Goal: Task Accomplishment & Management: Manage account settings

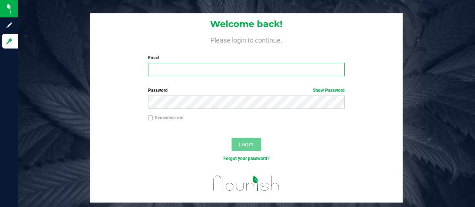
click at [174, 71] on input "Email" at bounding box center [246, 69] width 197 height 13
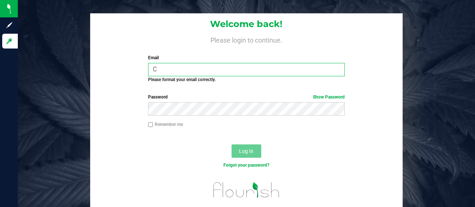
click at [174, 71] on input "C" at bounding box center [246, 69] width 197 height 13
type input "C"
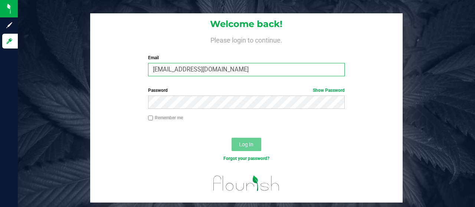
type input "[EMAIL_ADDRESS][DOMAIN_NAME]"
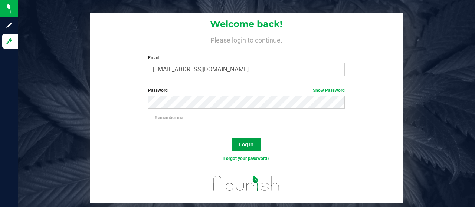
click at [244, 143] on span "Log In" at bounding box center [246, 145] width 14 height 6
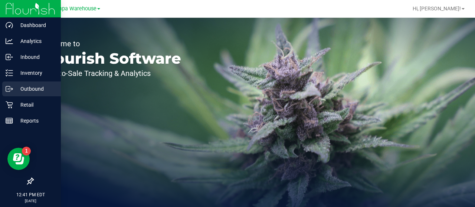
click at [30, 87] on p "Outbound" at bounding box center [35, 89] width 45 height 9
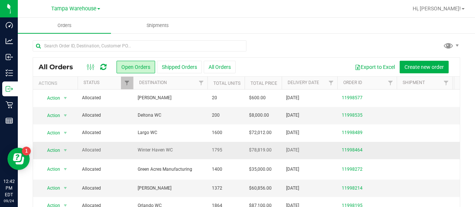
drag, startPoint x: 137, startPoint y: 123, endPoint x: 217, endPoint y: 145, distance: 83.5
click at [274, 37] on div "All Orders Open Orders Shipped Orders All Orders Export to Excel Create new ord…" at bounding box center [246, 139] width 457 height 213
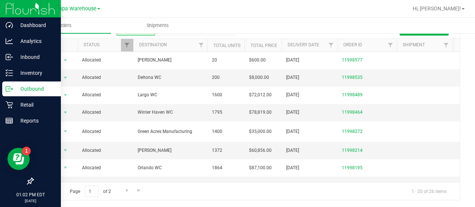
click at [13, 86] on icon at bounding box center [9, 88] width 7 height 7
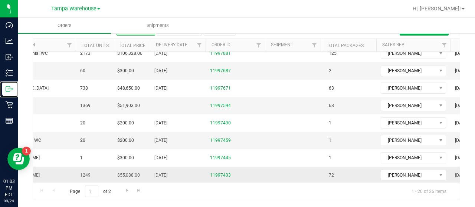
scroll to position [0, 111]
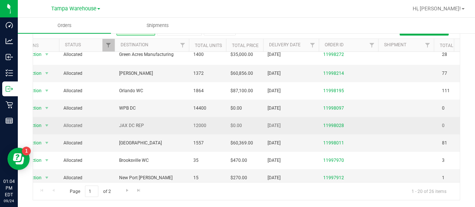
click at [168, 125] on span "JAX DC REP" at bounding box center [151, 125] width 65 height 7
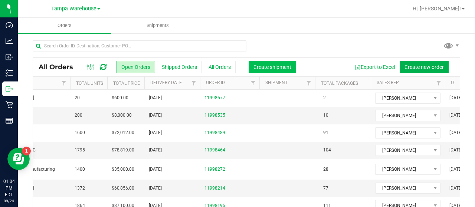
click at [281, 73] on button "Create shipment" at bounding box center [271, 67] width 47 height 13
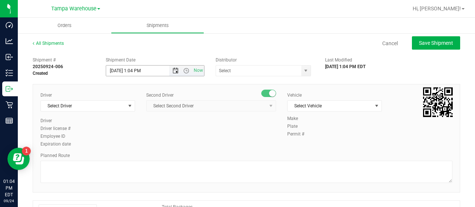
click at [175, 69] on span "Open the date view" at bounding box center [175, 71] width 6 height 6
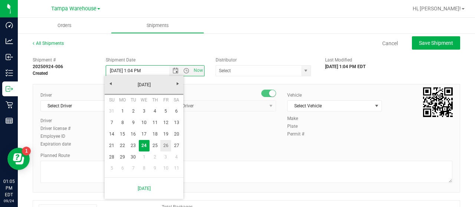
click at [165, 144] on link "26" at bounding box center [165, 145] width 11 height 11
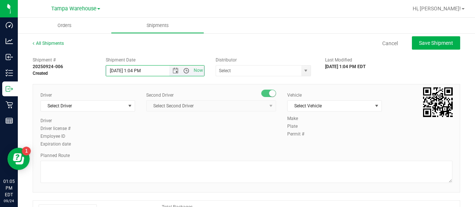
click at [185, 70] on span "Open the time view" at bounding box center [186, 71] width 6 height 6
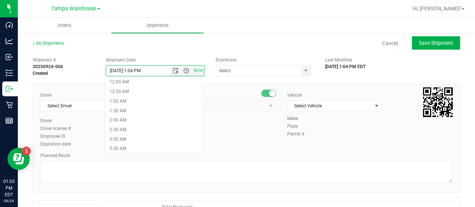
click at [185, 70] on span "Open the time view" at bounding box center [186, 71] width 6 height 6
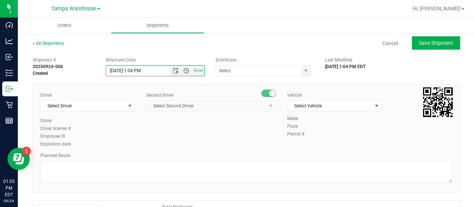
click at [185, 70] on span "Open the time view" at bounding box center [186, 71] width 6 height 6
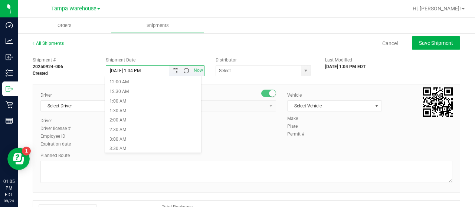
click at [185, 70] on span "Open the time view" at bounding box center [186, 71] width 6 height 6
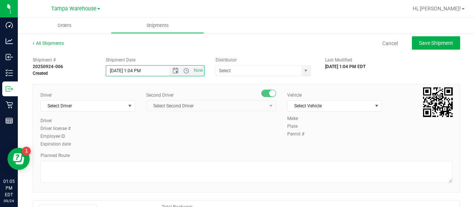
click at [183, 67] on span "Now" at bounding box center [186, 71] width 35 height 10
click at [183, 71] on span "Open the time view" at bounding box center [186, 71] width 6 height 6
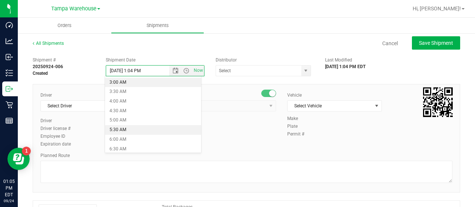
scroll to position [63, 0]
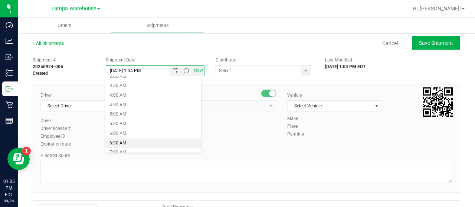
click at [116, 143] on li "6:30 AM" at bounding box center [153, 144] width 96 height 10
type input "[DATE] 6:30 AM"
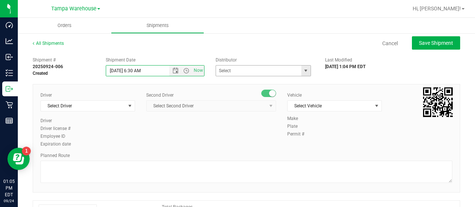
click at [303, 72] on span "select" at bounding box center [306, 71] width 6 height 6
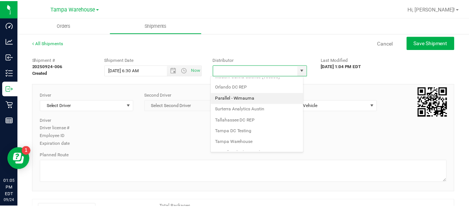
scroll to position [291, 0]
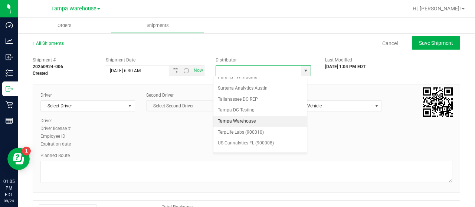
click at [244, 116] on li "Tampa Warehouse" at bounding box center [259, 121] width 93 height 11
type input "Tampa Warehouse"
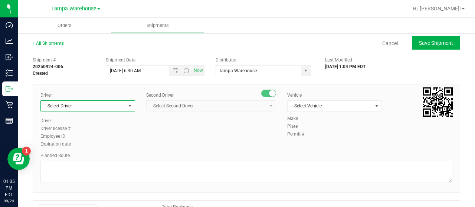
click at [125, 106] on span "select" at bounding box center [129, 106] width 9 height 10
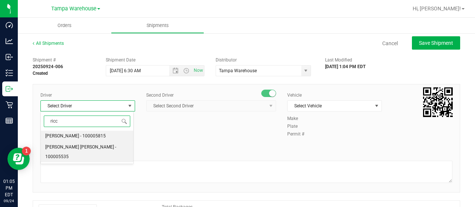
click at [80, 144] on span "[PERSON_NAME] [PERSON_NAME] - 100005535" at bounding box center [86, 152] width 83 height 19
type input "ricc"
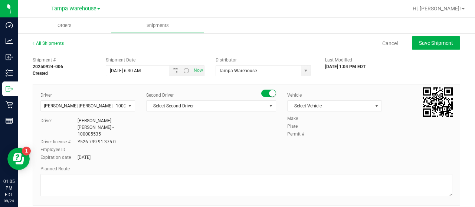
click at [168, 111] on div "Second Driver Select Second Driver Select Second Driver [PERSON_NAME] - 1000065…" at bounding box center [211, 105] width 130 height 26
click at [171, 103] on span "Select Second Driver" at bounding box center [206, 106] width 120 height 10
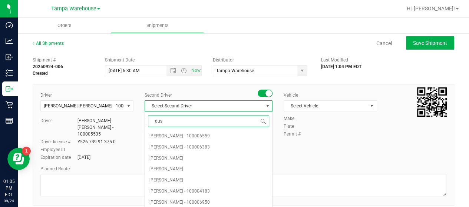
type input "dust"
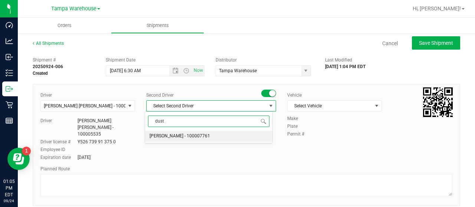
click at [166, 141] on span "[PERSON_NAME] - 100007761" at bounding box center [179, 137] width 60 height 10
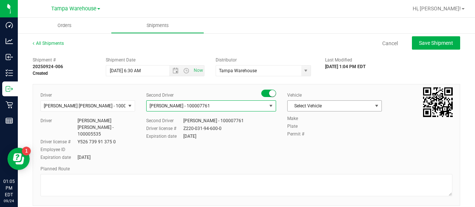
click at [314, 108] on span "Select Vehicle" at bounding box center [329, 106] width 85 height 10
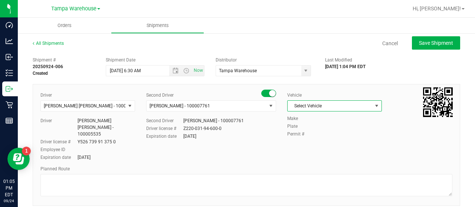
click at [319, 105] on span "Select Vehicle" at bounding box center [329, 106] width 85 height 10
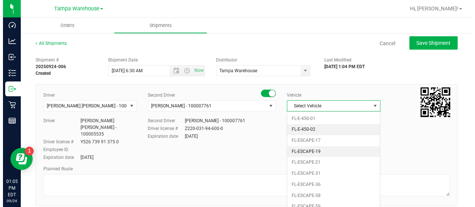
scroll to position [98, 0]
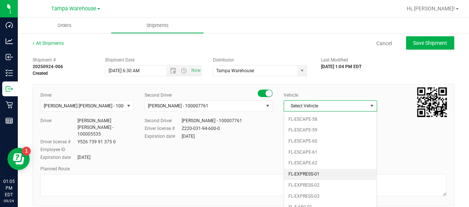
click at [308, 171] on li "FL-EXPRESS-01" at bounding box center [330, 174] width 92 height 11
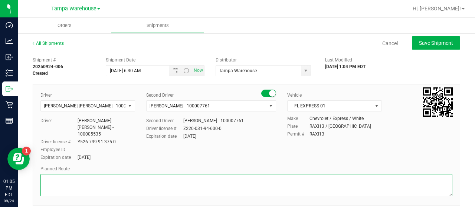
click at [308, 174] on textarea at bounding box center [246, 185] width 412 height 22
click at [119, 174] on textarea at bounding box center [246, 185] width 412 height 22
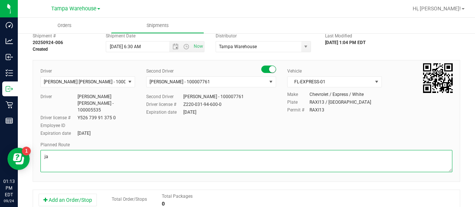
type textarea "j"
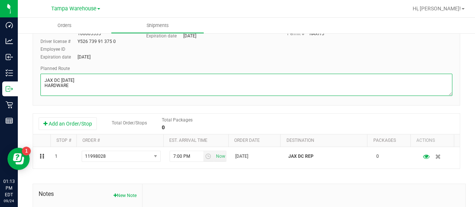
scroll to position [101, 0]
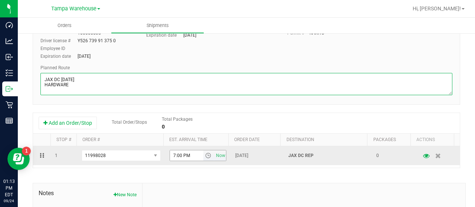
click at [205, 153] on span "select" at bounding box center [208, 156] width 6 height 6
type textarea "JAX DC [DATE] HARDWARE"
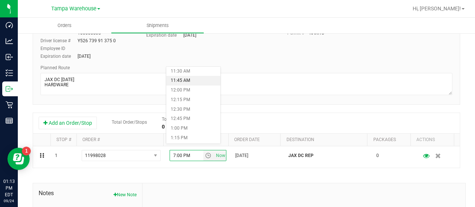
scroll to position [441, 0]
click at [183, 91] on li "12:00 PM" at bounding box center [193, 90] width 54 height 10
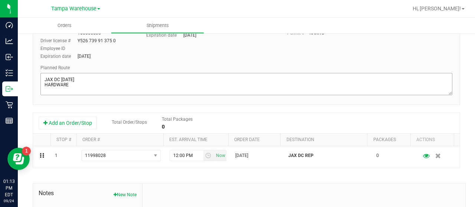
scroll to position [0, 0]
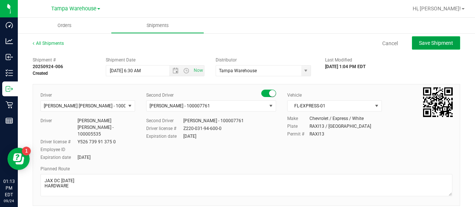
click at [427, 41] on span "Save Shipment" at bounding box center [436, 43] width 34 height 6
type input "[DATE] 10:30 AM"
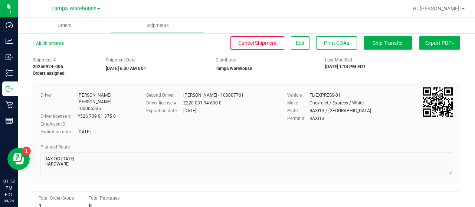
click at [427, 42] on span "Export PDF" at bounding box center [439, 43] width 29 height 6
click at [415, 72] on span "Manifest by Lot" at bounding box center [420, 70] width 31 height 5
click at [430, 44] on span "Export PDF" at bounding box center [439, 43] width 29 height 6
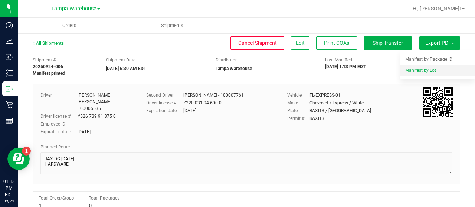
click at [422, 67] on li "Manifest by Lot" at bounding box center [437, 70] width 75 height 11
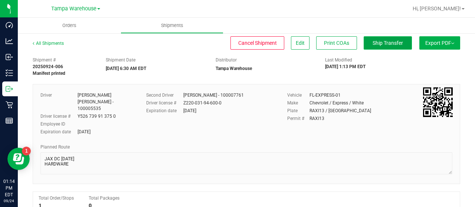
click at [376, 46] on span "Ship Transfer" at bounding box center [387, 43] width 30 height 6
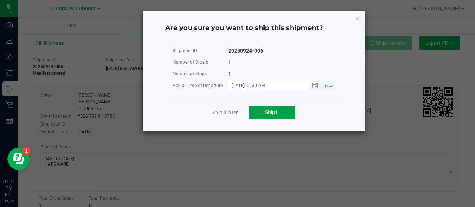
click at [281, 112] on button "Ship it" at bounding box center [272, 112] width 46 height 13
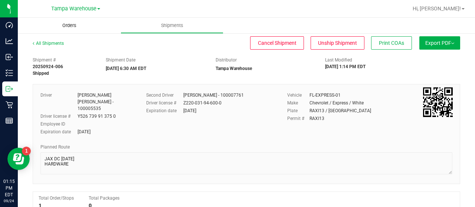
click at [73, 28] on span "Orders" at bounding box center [69, 25] width 34 height 7
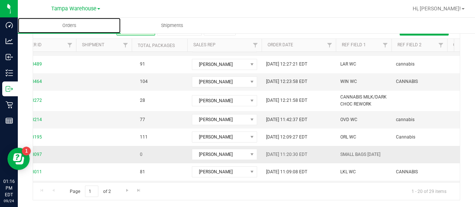
scroll to position [0, 337]
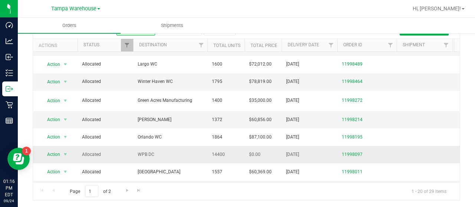
click at [195, 153] on span "WPB DC" at bounding box center [170, 154] width 65 height 7
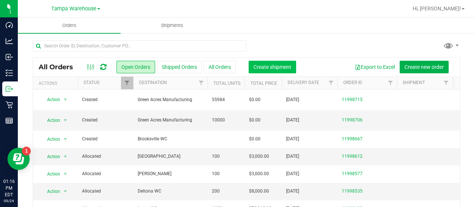
click at [259, 65] on span "Create shipment" at bounding box center [272, 67] width 38 height 6
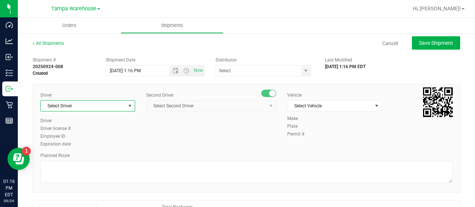
click at [128, 104] on span "select" at bounding box center [130, 106] width 6 height 6
click at [130, 106] on span "select" at bounding box center [130, 106] width 6 height 6
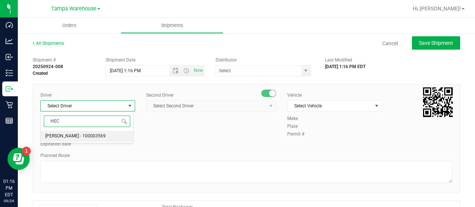
click at [70, 137] on span "[PERSON_NAME] - 100003569" at bounding box center [75, 137] width 60 height 10
type input "HEC"
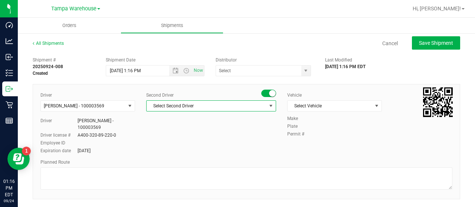
click at [175, 107] on span "Select Second Driver" at bounding box center [206, 106] width 120 height 10
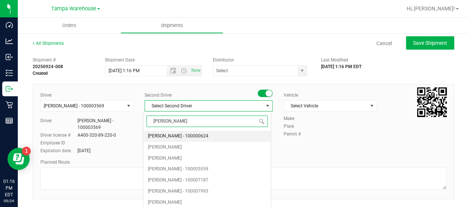
type input "DANN"
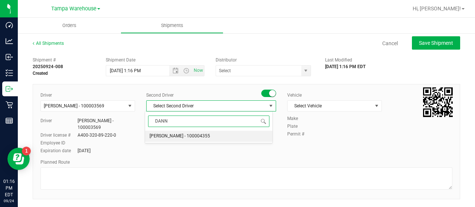
click at [174, 140] on span "[PERSON_NAME] - 100004355" at bounding box center [179, 137] width 60 height 10
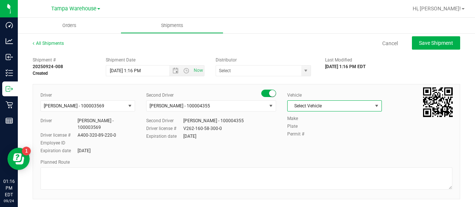
click at [309, 102] on span "Select Vehicle" at bounding box center [329, 106] width 85 height 10
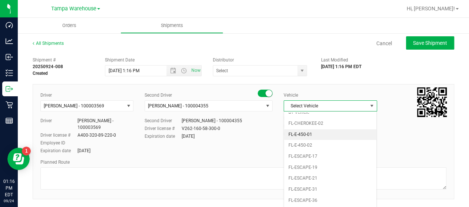
click at [307, 135] on li "FL-E-450-01" at bounding box center [330, 134] width 92 height 11
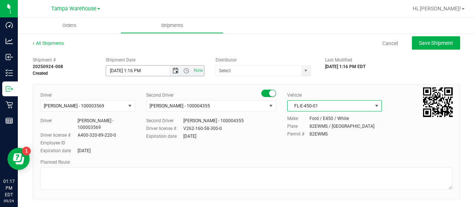
click at [172, 70] on span "Open the date view" at bounding box center [175, 71] width 6 height 6
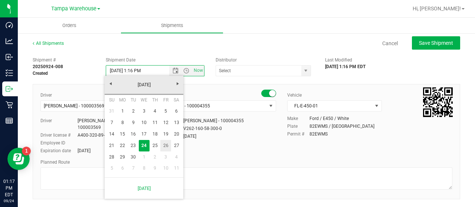
click at [164, 144] on link "26" at bounding box center [165, 145] width 11 height 11
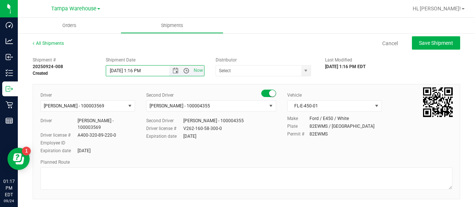
click at [183, 70] on span "Open the time view" at bounding box center [186, 71] width 6 height 6
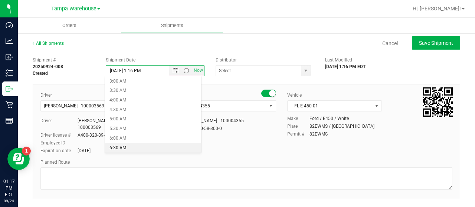
click at [134, 144] on li "6:30 AM" at bounding box center [153, 149] width 96 height 10
type input "[DATE] 6:30 AM"
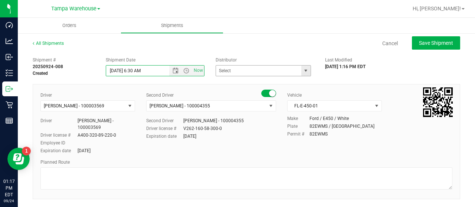
click at [303, 70] on span "select" at bounding box center [306, 71] width 6 height 6
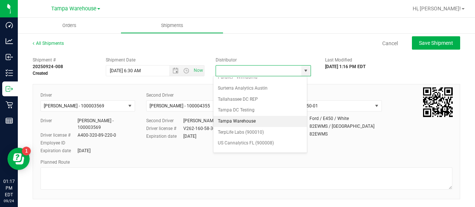
click at [245, 116] on li "Tampa Warehouse" at bounding box center [259, 121] width 93 height 11
type input "Tampa Warehouse"
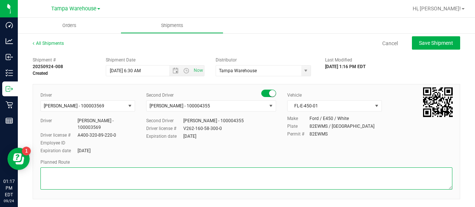
click at [181, 169] on textarea at bounding box center [246, 179] width 412 height 22
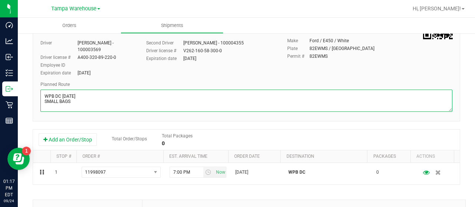
scroll to position [82, 0]
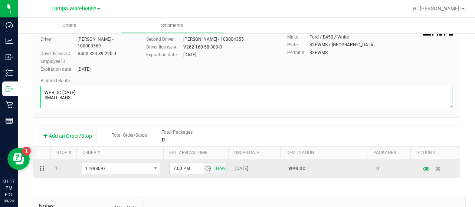
click at [205, 166] on span "select" at bounding box center [208, 169] width 6 height 6
type textarea "WPB DC [DATE] SMALL BAGS"
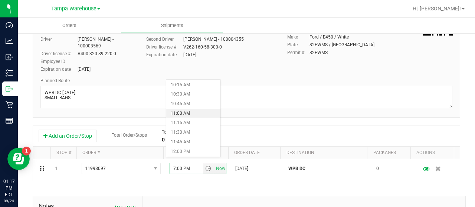
scroll to position [401, 0]
click at [186, 141] on li "12:00 PM" at bounding box center [193, 143] width 54 height 10
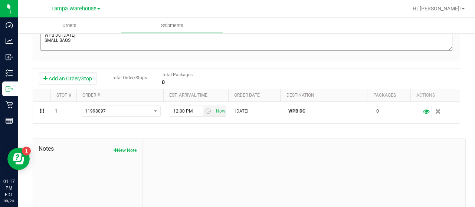
scroll to position [0, 0]
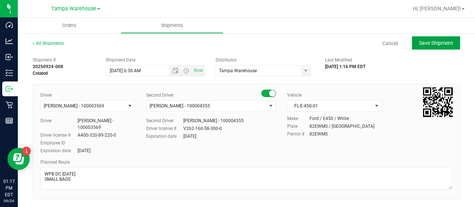
click at [419, 40] on span "Save Shipment" at bounding box center [436, 43] width 34 height 6
type input "[DATE] 10:30 AM"
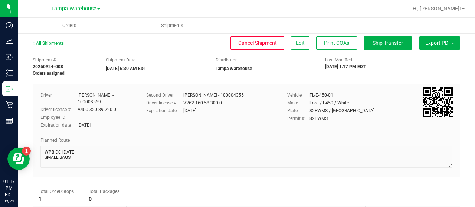
click at [426, 43] on span "Export PDF" at bounding box center [439, 43] width 29 height 6
click at [421, 69] on span "Manifest by Lot" at bounding box center [420, 70] width 31 height 5
click at [388, 48] on button "Ship Transfer" at bounding box center [387, 42] width 48 height 13
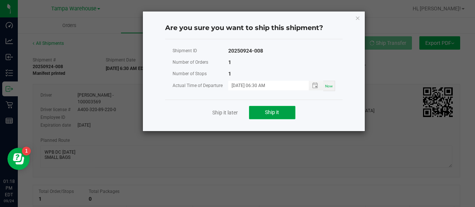
click at [278, 116] on button "Ship it" at bounding box center [272, 112] width 46 height 13
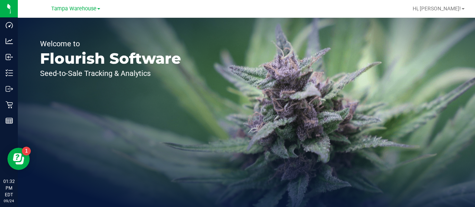
click at [86, 16] on div "Tampa Warehouse" at bounding box center [77, 8] width 111 height 14
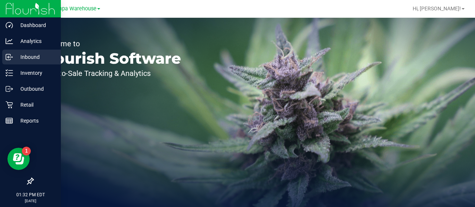
click at [21, 59] on p "Inbound" at bounding box center [35, 57] width 45 height 9
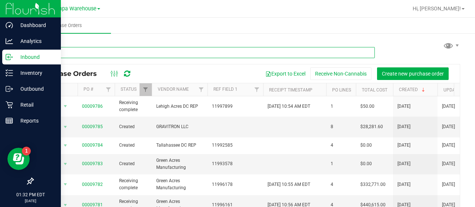
click at [96, 53] on input "text" at bounding box center [204, 52] width 342 height 11
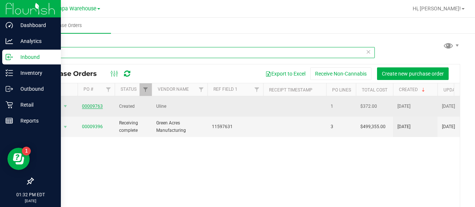
type input "9763"
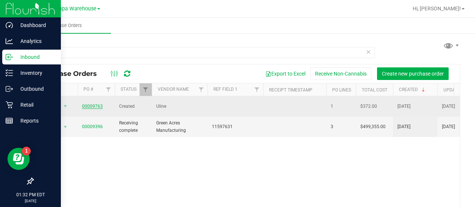
click at [91, 104] on link "00009763" at bounding box center [92, 106] width 21 height 5
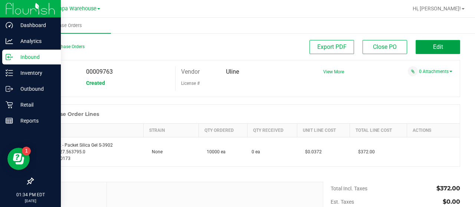
click at [426, 45] on button "Edit" at bounding box center [437, 47] width 45 height 14
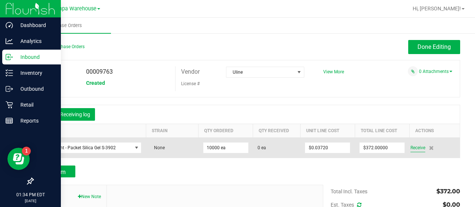
click at [412, 149] on span "Receive" at bounding box center [417, 148] width 15 height 9
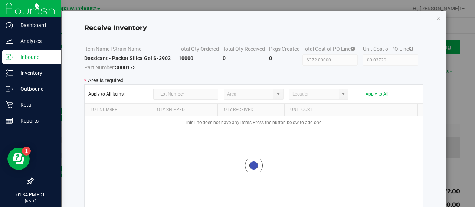
type input "State Pantry 1"
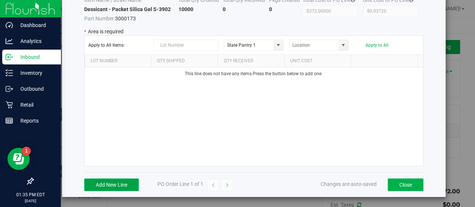
click at [121, 184] on button "Add New Line" at bounding box center [111, 185] width 55 height 13
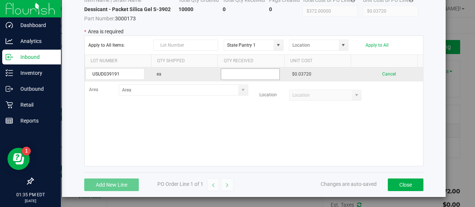
type input "USUD039191"
click at [238, 71] on input "text" at bounding box center [250, 74] width 59 height 11
click at [231, 74] on input "10000" at bounding box center [250, 74] width 59 height 11
click at [235, 77] on input "10000" at bounding box center [250, 74] width 59 height 11
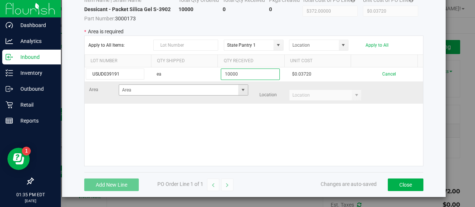
click at [240, 87] on span at bounding box center [243, 90] width 6 height 6
type input "10000"
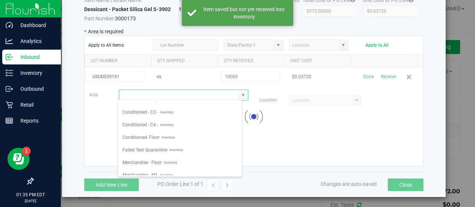
scroll to position [122, 0]
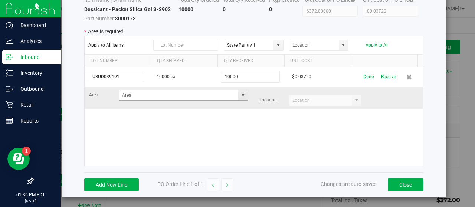
click at [240, 94] on span at bounding box center [243, 95] width 6 height 6
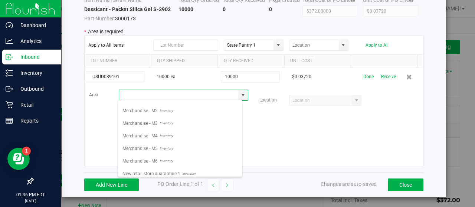
scroll to position [224, 0]
click at [162, 155] on span "Inventory" at bounding box center [165, 160] width 15 height 11
type input "Merchandise - M6"
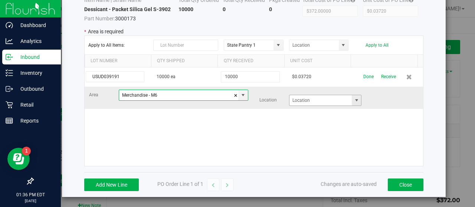
click at [353, 99] on span at bounding box center [356, 101] width 6 height 6
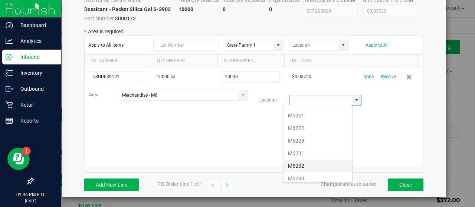
scroll to position [123, 0]
click at [303, 160] on li "M6232" at bounding box center [317, 165] width 69 height 13
type input "M6232"
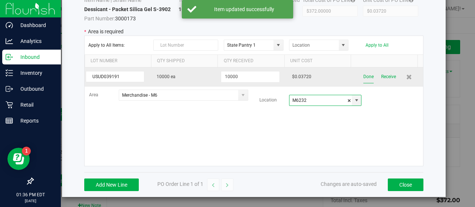
click at [363, 75] on button "Done" at bounding box center [368, 76] width 10 height 13
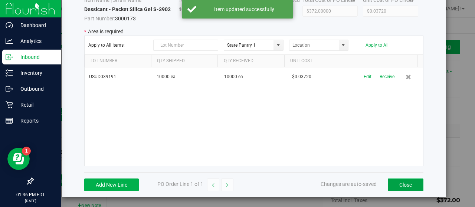
click at [392, 184] on button "Close" at bounding box center [406, 185] width 36 height 13
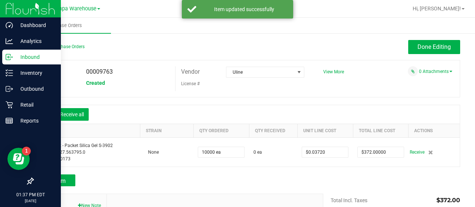
click at [90, 204] on button "New Note" at bounding box center [89, 205] width 23 height 7
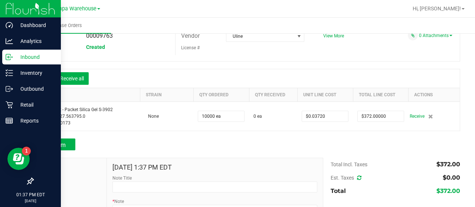
scroll to position [36, 0]
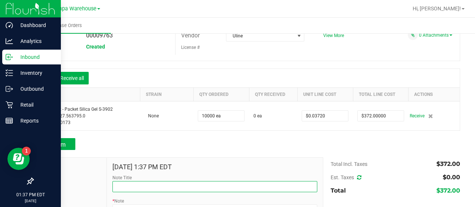
click at [135, 183] on input "Note Title" at bounding box center [214, 186] width 205 height 11
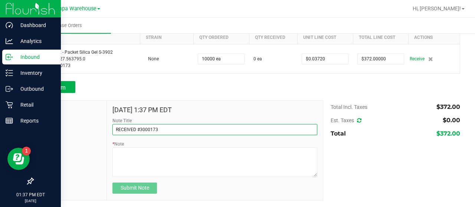
scroll to position [93, 0]
type input "RECEIVED #3000173"
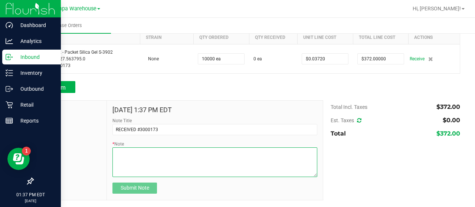
click at [130, 154] on textarea "* Note" at bounding box center [214, 163] width 205 height 30
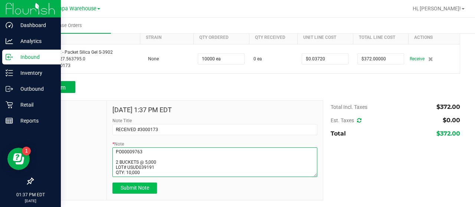
type textarea "PO00009763 2 BUCKETS @ 5,000 LOT# USUD039191 QTY: 10,000"
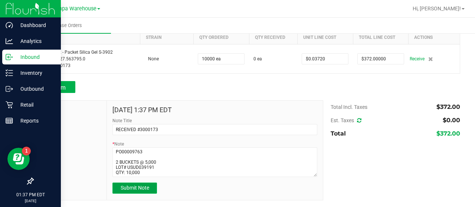
click at [128, 184] on button "Submit Note" at bounding box center [134, 188] width 45 height 11
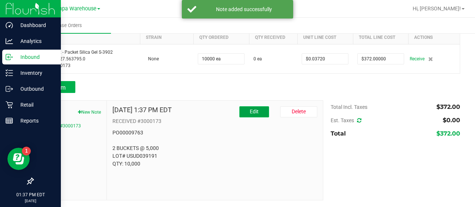
click at [250, 109] on span "Edit" at bounding box center [254, 112] width 9 height 6
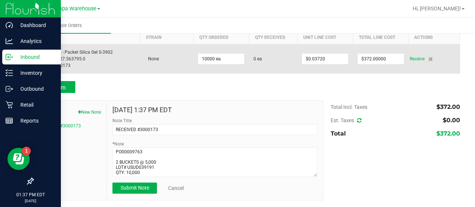
click at [65, 63] on div "Dessicant - Packet Silica Gel S-3902 SKU: 2.8.27.563795.0 Part: 3000173" at bounding box center [87, 59] width 98 height 20
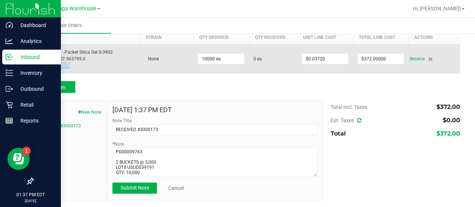
click at [65, 63] on div "Dessicant - Packet Silica Gel S-3902 SKU: 2.8.27.563795.0 Part: 3000173" at bounding box center [87, 59] width 98 height 20
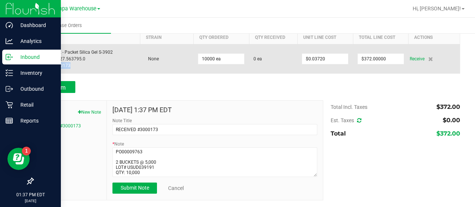
click at [65, 63] on div "Dessicant - Packet Silica Gel S-3902 SKU: 2.8.27.563795.0 Part: 3000173" at bounding box center [87, 59] width 98 height 20
click at [78, 67] on div "Dessicant - Packet Silica Gel S-3902 SKU: 2.8.27.563795.0 Part: 3000173" at bounding box center [87, 59] width 98 height 20
drag, startPoint x: 69, startPoint y: 66, endPoint x: 42, endPoint y: 50, distance: 30.7
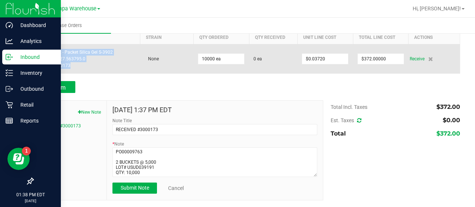
click at [42, 50] on div "Dessicant - Packet Silica Gel S-3902 SKU: 2.8.27.563795.0 Part: 3000173" at bounding box center [87, 59] width 98 height 20
copy div "Dessicant - Packet Silica Gel S-3902 SKU: 2.8.27.563795.0 Part: 3000173"
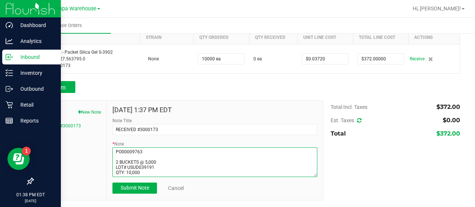
click at [159, 149] on textarea "* Note" at bounding box center [214, 163] width 205 height 30
paste textarea "Dessicant - Packet Silica Gel S-3902 SKU: 2.8.27.563795.0 Part: 3000173"
type textarea "PO00009763 Dessicant - Packet Silica Gel S-3902 SKU: 2.8.27.563795.0 Part: 3000…"
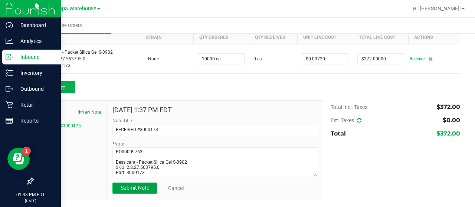
click at [144, 185] on span "Submit Note" at bounding box center [135, 188] width 29 height 6
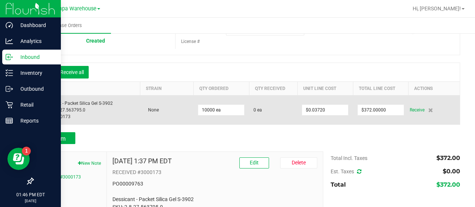
scroll to position [40, 0]
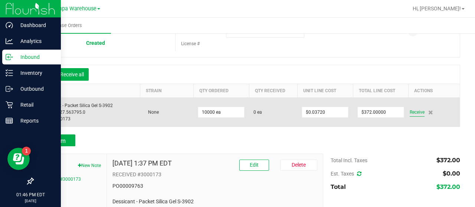
click at [413, 112] on span "Receive" at bounding box center [416, 112] width 15 height 9
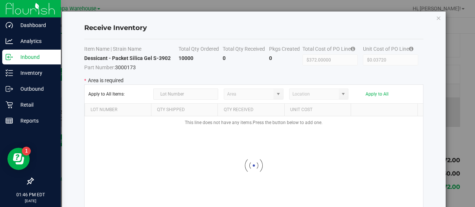
type input "State Pantry 1"
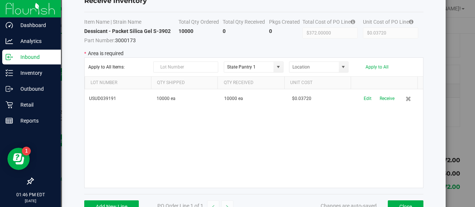
scroll to position [28, 0]
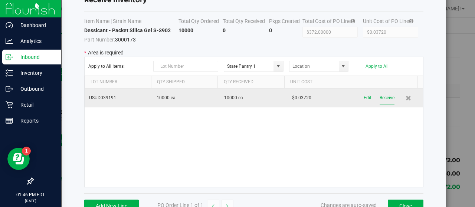
click at [379, 99] on button "Receive" at bounding box center [386, 98] width 15 height 13
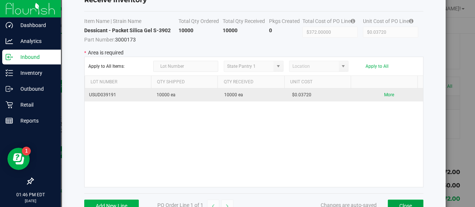
click at [393, 204] on button "Close" at bounding box center [406, 206] width 36 height 13
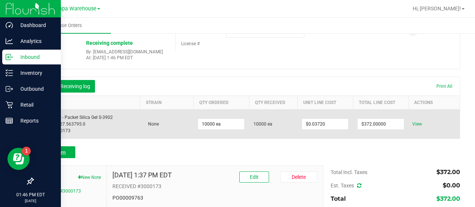
scroll to position [0, 0]
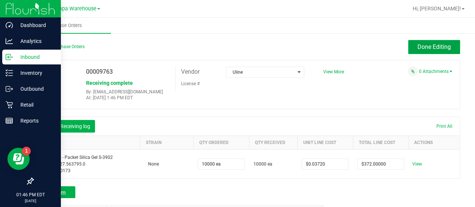
click at [424, 48] on span "Done Editing" at bounding box center [433, 46] width 33 height 7
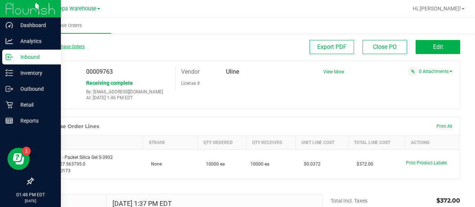
click at [63, 49] on link "Back to Purchase Orders" at bounding box center [59, 46] width 52 height 5
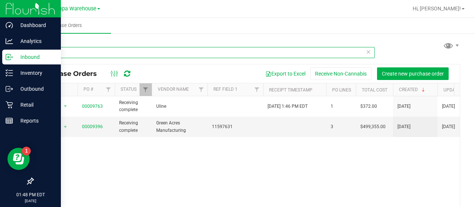
click at [99, 49] on input "9763" at bounding box center [204, 52] width 342 height 11
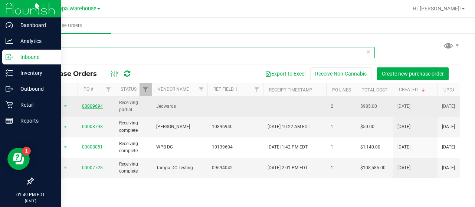
type input "9694"
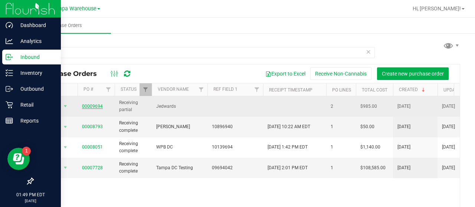
click at [90, 104] on link "00009694" at bounding box center [92, 106] width 21 height 5
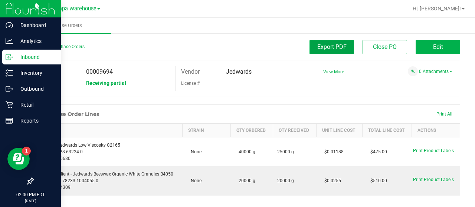
click at [330, 46] on span "Export PDF" at bounding box center [331, 46] width 29 height 7
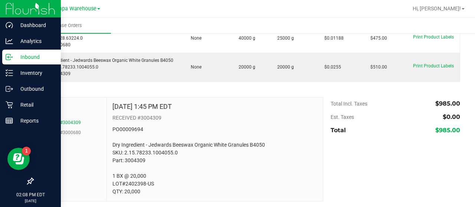
scroll to position [115, 0]
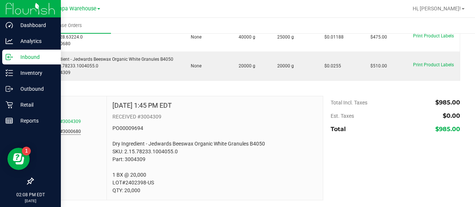
click at [56, 131] on button "RECEIVED #3000680" at bounding box center [60, 131] width 42 height 7
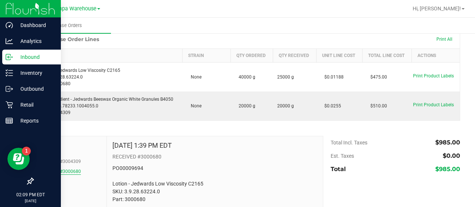
scroll to position [0, 0]
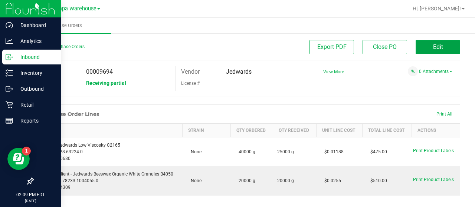
click at [426, 42] on button "Edit" at bounding box center [437, 47] width 45 height 14
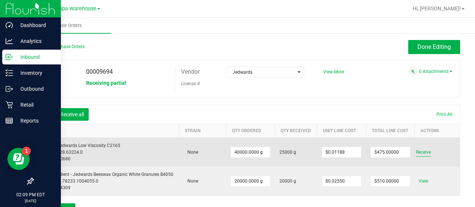
click at [416, 152] on span "Receive" at bounding box center [423, 152] width 15 height 9
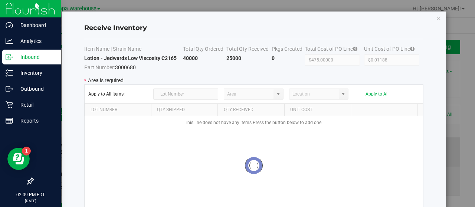
type input "State Pantry 1"
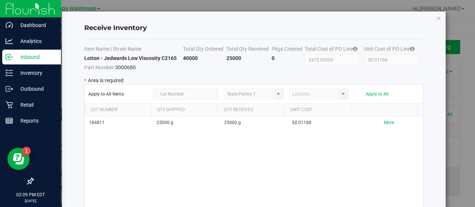
scroll to position [49, 0]
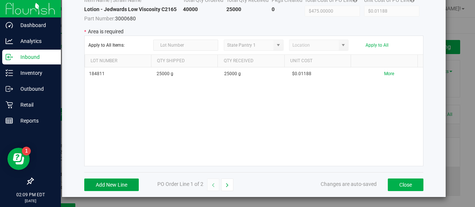
click at [105, 188] on button "Add New Line" at bounding box center [111, 185] width 55 height 13
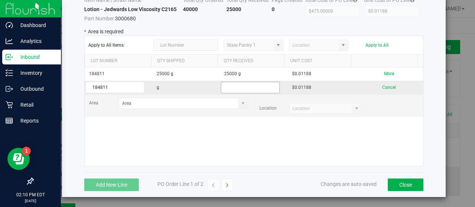
type input "184811"
click at [255, 90] on input "text" at bounding box center [250, 87] width 59 height 11
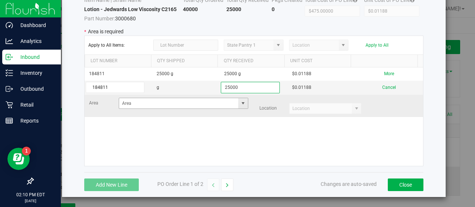
click at [240, 103] on span at bounding box center [243, 104] width 6 height 6
type input "25000"
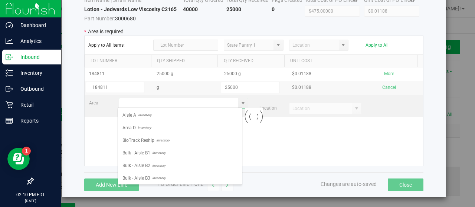
scroll to position [11, 125]
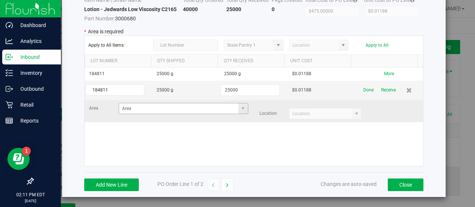
click at [238, 103] on span at bounding box center [242, 108] width 9 height 10
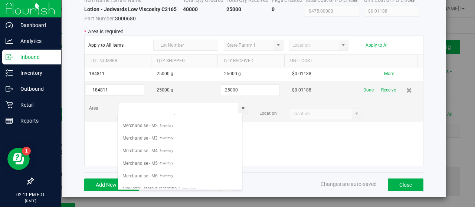
scroll to position [224, 0]
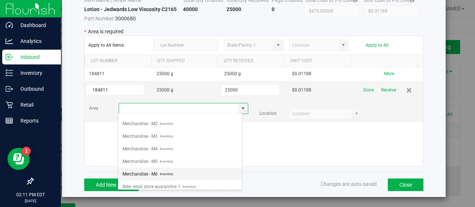
click at [169, 169] on span "Inventory" at bounding box center [165, 174] width 15 height 11
type input "Merchandise - M6"
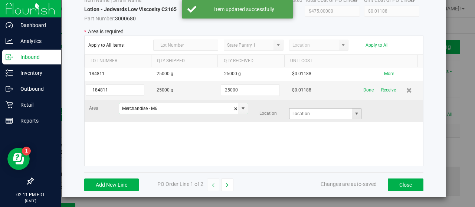
click at [353, 113] on span at bounding box center [356, 114] width 6 height 6
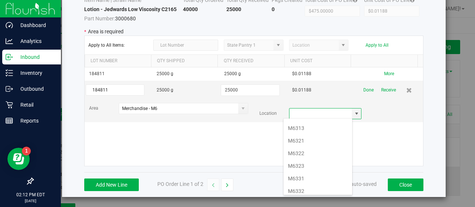
scroll to position [225, 0]
click at [308, 161] on li "M6323" at bounding box center [317, 165] width 69 height 13
type input "M6323"
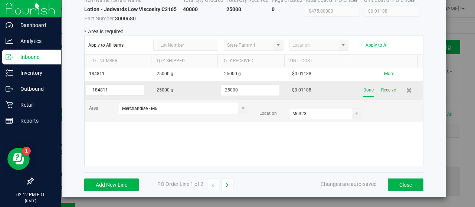
click at [363, 91] on button "Done" at bounding box center [368, 90] width 10 height 13
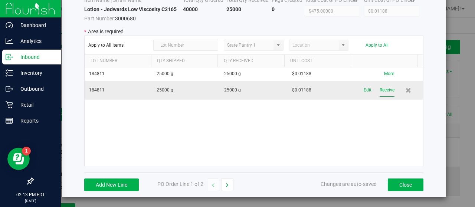
click at [379, 93] on button "Receive" at bounding box center [386, 90] width 15 height 13
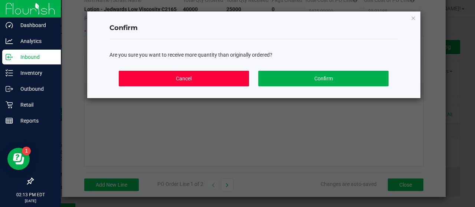
click at [233, 76] on button "Cancel" at bounding box center [184, 79] width 130 height 16
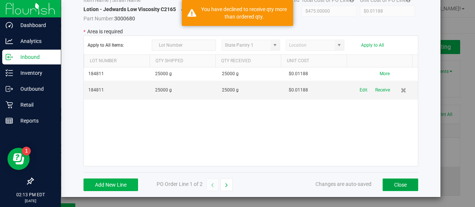
click at [403, 181] on button "Close" at bounding box center [400, 185] width 36 height 13
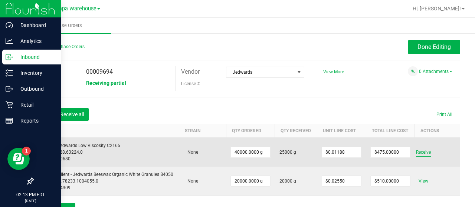
click at [421, 152] on span "Receive" at bounding box center [423, 152] width 15 height 9
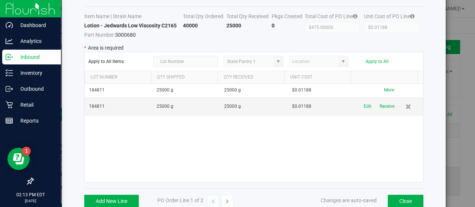
scroll to position [35, 0]
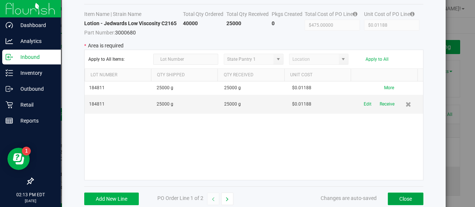
click at [394, 195] on button "Close" at bounding box center [406, 199] width 36 height 13
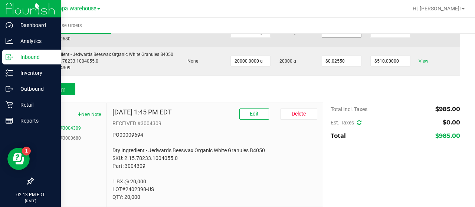
scroll to position [127, 0]
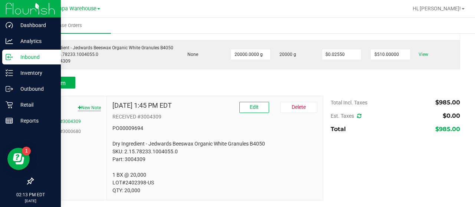
click at [87, 106] on button "New Note" at bounding box center [89, 108] width 23 height 7
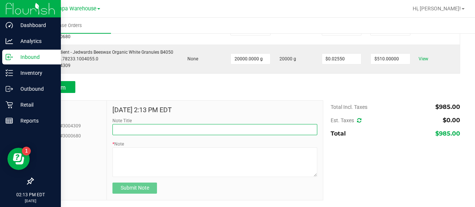
click at [144, 129] on input "Note Title" at bounding box center [214, 129] width 205 height 11
type input "9/24/25"
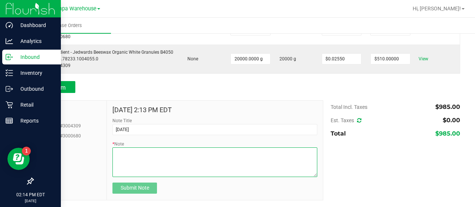
click at [126, 151] on textarea "* Note" at bounding box center [214, 163] width 205 height 30
type textarea "p"
type textarea "PO00009694"
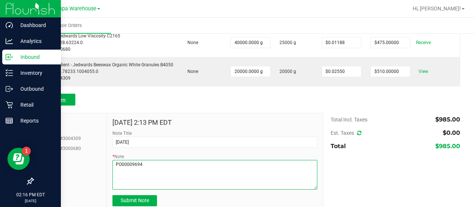
scroll to position [0, 0]
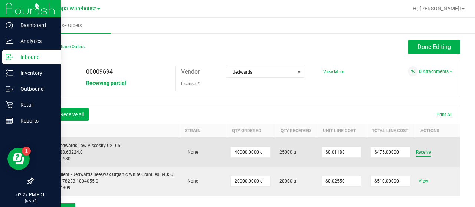
click at [419, 153] on span "Receive" at bounding box center [423, 152] width 15 height 9
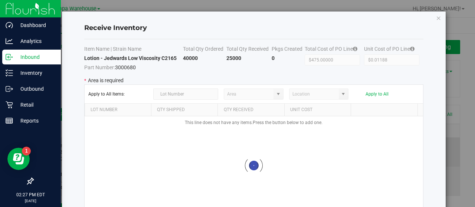
type input "State Pantry 1"
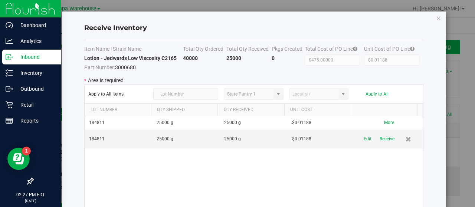
scroll to position [3, 0]
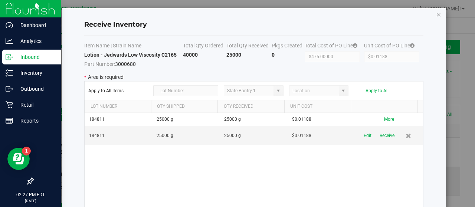
click at [436, 16] on icon "Close modal" at bounding box center [438, 14] width 5 height 9
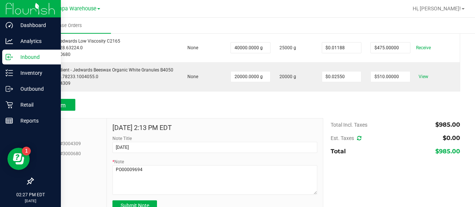
scroll to position [122, 0]
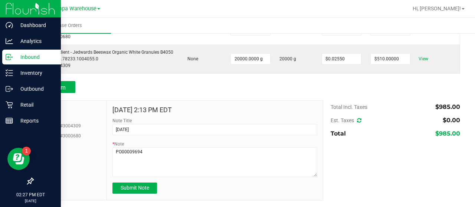
click at [151, 121] on div "Note Title 9/24/25" at bounding box center [214, 127] width 205 height 18
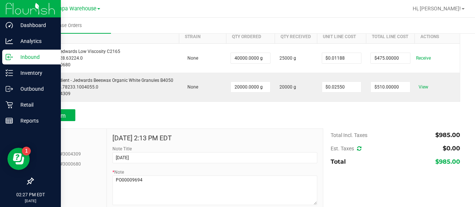
scroll to position [93, 0]
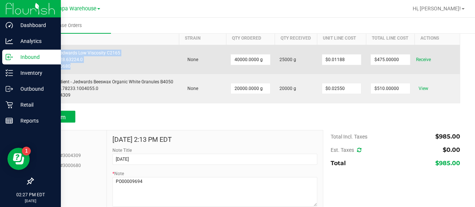
drag, startPoint x: 82, startPoint y: 68, endPoint x: 36, endPoint y: 49, distance: 49.3
click at [36, 49] on td "Lotion - Jedwards Low Viscosity C2165 SKU: 3.9.28.63224.0 Part: 3000680" at bounding box center [106, 59] width 146 height 29
copy div "Lotion - Jedwards Low Viscosity C2165 SKU: 3.9.28.63224.0 Part: 3000680"
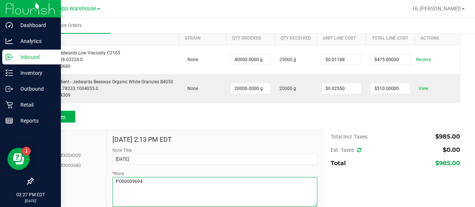
click at [164, 180] on textarea "* Note" at bounding box center [214, 192] width 205 height 30
paste textarea "Lotion - Jedwards Low Viscosity C2165 SKU: 3.9.28.63224.0 Part: 3000680"
click at [164, 180] on textarea "* Note" at bounding box center [214, 192] width 205 height 30
click at [172, 195] on textarea "* Note" at bounding box center [214, 192] width 205 height 30
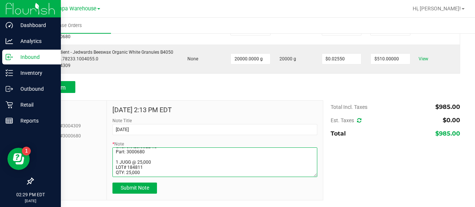
scroll to position [22, 0]
type textarea "PO00009694 Lotion - Jedwards Low Viscosity C2165 SKU: 3.9.28.63224.0 Part: 3000…"
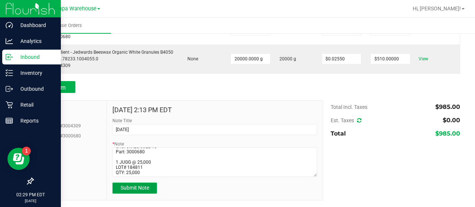
click at [147, 190] on span "Submit Note" at bounding box center [135, 188] width 29 height 6
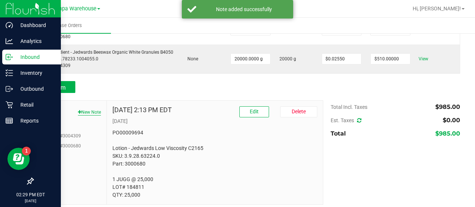
click at [89, 111] on button "New Note" at bounding box center [89, 112] width 23 height 7
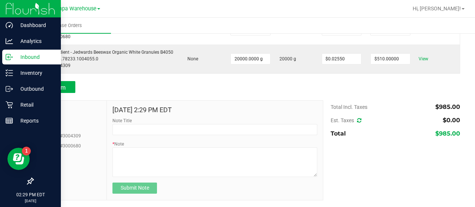
click at [49, 123] on button "9/24/25" at bounding box center [45, 126] width 13 height 7
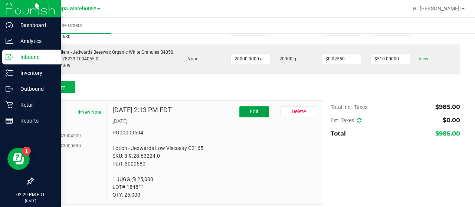
click at [255, 107] on button "Edit" at bounding box center [254, 111] width 30 height 11
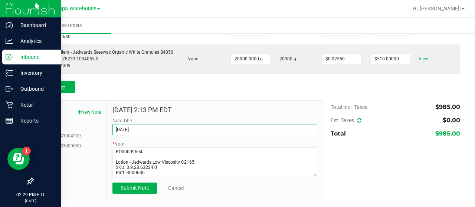
drag, startPoint x: 140, startPoint y: 129, endPoint x: 106, endPoint y: 123, distance: 34.6
click at [107, 123] on div "Sep 24, 2025 2:13 PM EDT Note Title 9/24/25 * Note Submit Note Cancel" at bounding box center [215, 150] width 216 height 99
type input "RECEIVED #3004309"
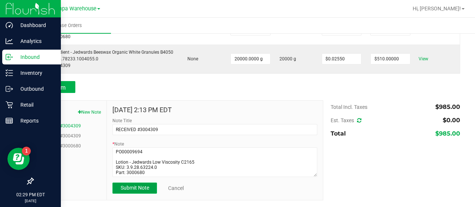
click at [136, 187] on span "Submit Note" at bounding box center [135, 188] width 29 height 6
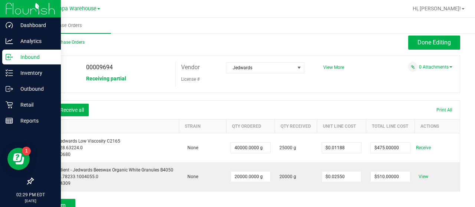
scroll to position [0, 0]
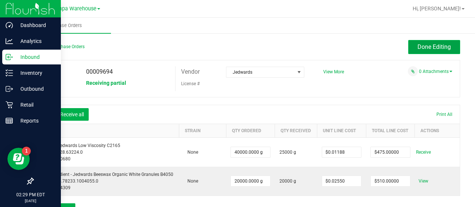
click at [418, 47] on span "Done Editing" at bounding box center [433, 46] width 33 height 7
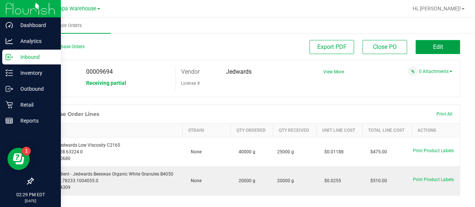
click at [447, 47] on button "Edit" at bounding box center [437, 47] width 45 height 14
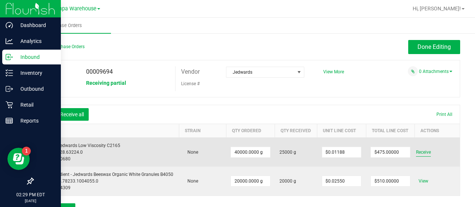
click at [416, 153] on span "Receive" at bounding box center [423, 152] width 15 height 9
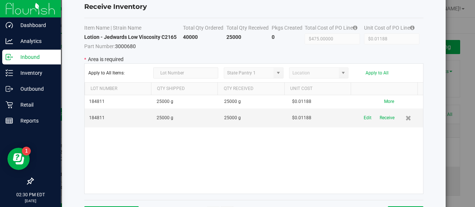
scroll to position [20, 0]
click at [379, 116] on button "Receive" at bounding box center [386, 118] width 15 height 13
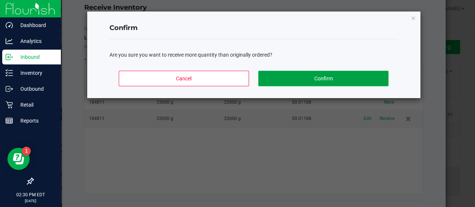
click at [350, 76] on button "Confirm" at bounding box center [323, 79] width 130 height 16
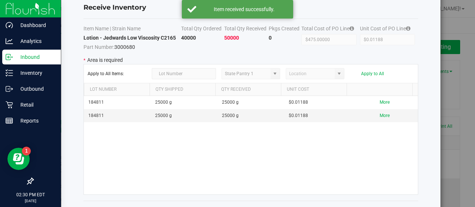
click at [464, 107] on div "Receive Inventory Item Name | Strain Name Total Qty Ordered Total Qty Received …" at bounding box center [237, 103] width 475 height 207
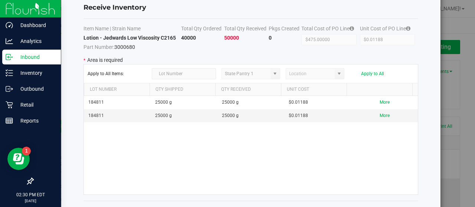
click at [412, 149] on div "184811 25000 g 25000 g $0.01188 More 184811 25000 g 25000 g $0.01188 More" at bounding box center [251, 145] width 334 height 99
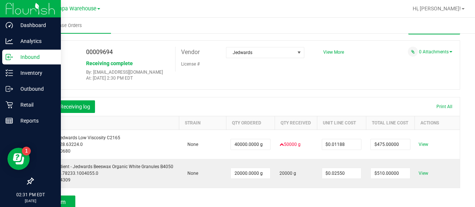
scroll to position [0, 0]
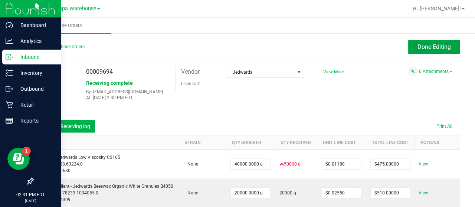
click at [420, 46] on span "Done Editing" at bounding box center [433, 46] width 33 height 7
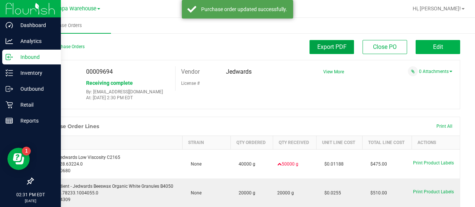
click at [335, 47] on span "Export PDF" at bounding box center [331, 46] width 29 height 7
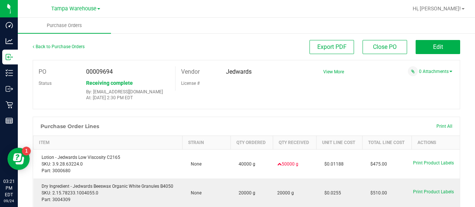
click at [271, 98] on div "PO 00009694 Status Receiving complete By: csoriano@liveparallel.com At: Sep 24,…" at bounding box center [246, 84] width 427 height 49
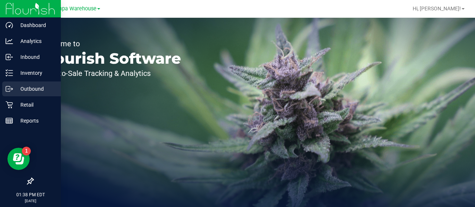
click at [29, 91] on p "Outbound" at bounding box center [35, 89] width 45 height 9
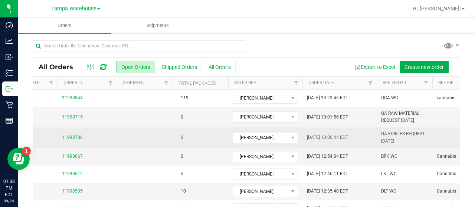
click at [78, 134] on link "11998706" at bounding box center [72, 137] width 21 height 7
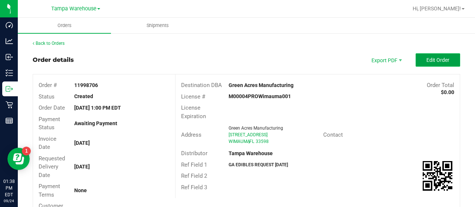
click at [429, 63] on span "Edit Order" at bounding box center [437, 60] width 23 height 6
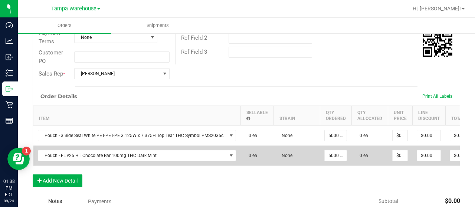
scroll to position [0, 55]
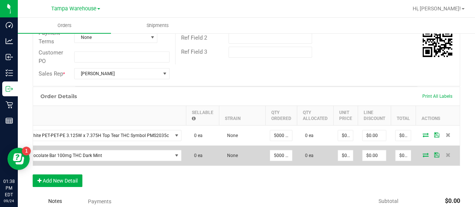
click at [422, 153] on icon at bounding box center [425, 155] width 6 height 4
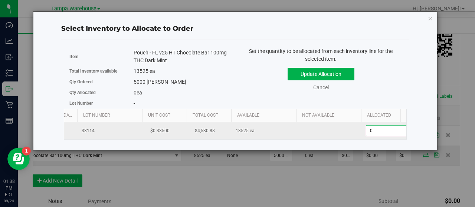
scroll to position [0, 71]
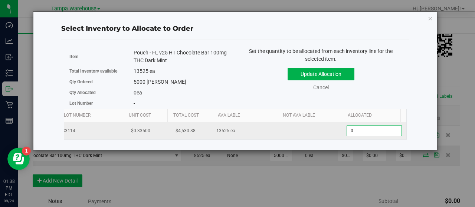
click at [378, 130] on span "0 0" at bounding box center [373, 130] width 55 height 11
click at [378, 130] on input "0" at bounding box center [374, 131] width 55 height 10
type input "5000"
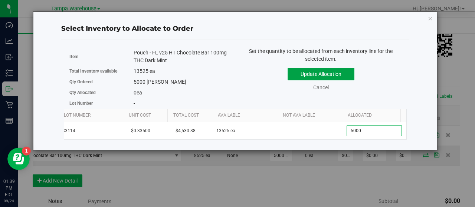
type input "5,000"
click at [336, 75] on button "Update Allocation" at bounding box center [320, 74] width 67 height 13
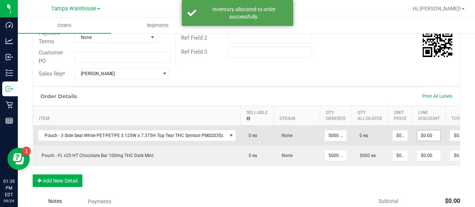
scroll to position [0, 55]
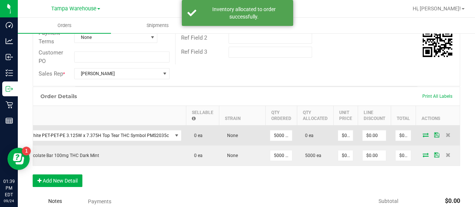
click at [422, 134] on icon at bounding box center [425, 135] width 6 height 4
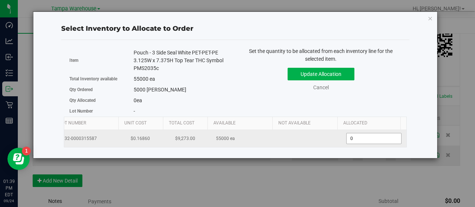
click at [367, 139] on span "0 0" at bounding box center [373, 138] width 55 height 11
click at [367, 139] on input "0" at bounding box center [373, 139] width 55 height 10
type input "5500"
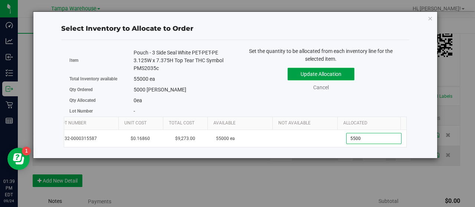
type input "5,500"
click at [329, 73] on button "Update Allocation" at bounding box center [320, 74] width 67 height 13
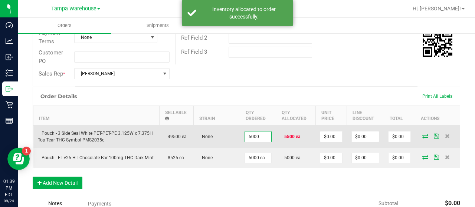
click at [253, 134] on input "5000" at bounding box center [258, 137] width 26 height 10
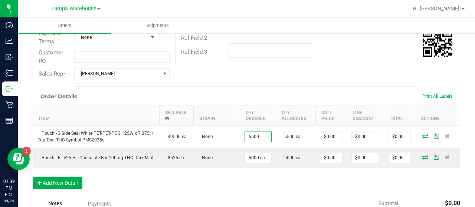
type input "5500 ea"
click at [280, 93] on div "Order Details Print All Labels" at bounding box center [246, 96] width 426 height 19
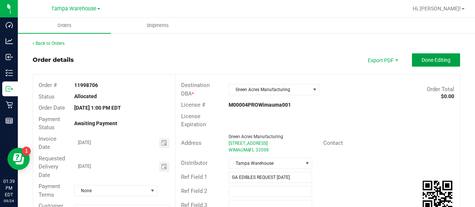
click at [438, 57] on span "Done Editing" at bounding box center [435, 60] width 29 height 6
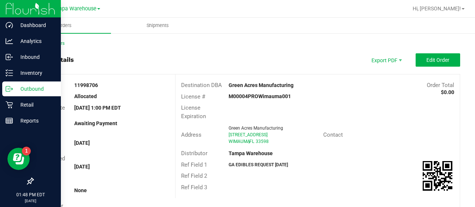
click at [26, 84] on div "Outbound" at bounding box center [31, 89] width 59 height 15
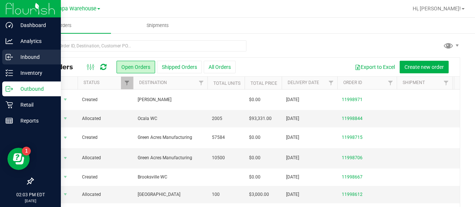
click at [24, 60] on p "Inbound" at bounding box center [35, 57] width 45 height 9
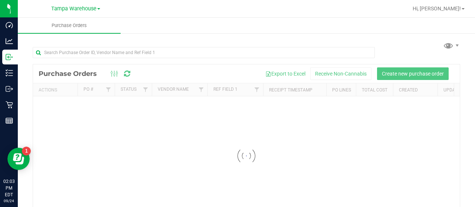
click at [91, 43] on div at bounding box center [246, 52] width 427 height 24
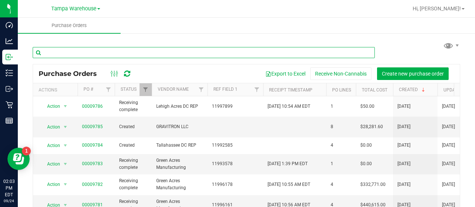
click at [84, 53] on input "text" at bounding box center [204, 52] width 342 height 11
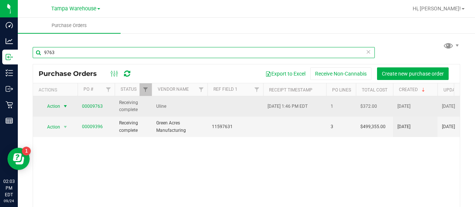
type input "9763"
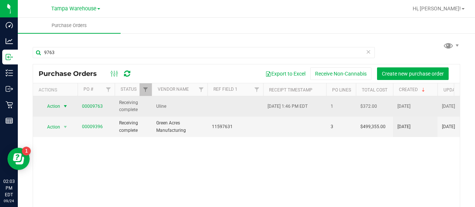
click at [61, 103] on span "select" at bounding box center [65, 106] width 9 height 10
click at [87, 106] on link "00009763" at bounding box center [92, 106] width 21 height 5
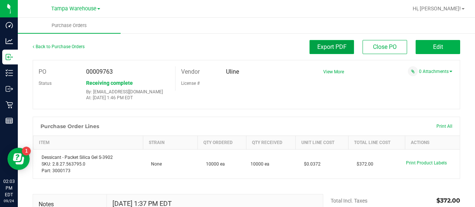
click at [327, 48] on span "Export PDF" at bounding box center [331, 46] width 29 height 7
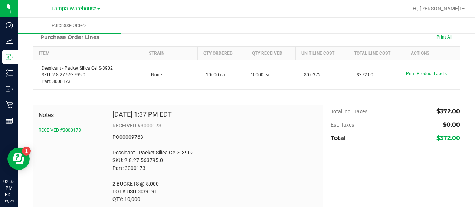
scroll to position [98, 0]
